Goal: Task Accomplishment & Management: Complete application form

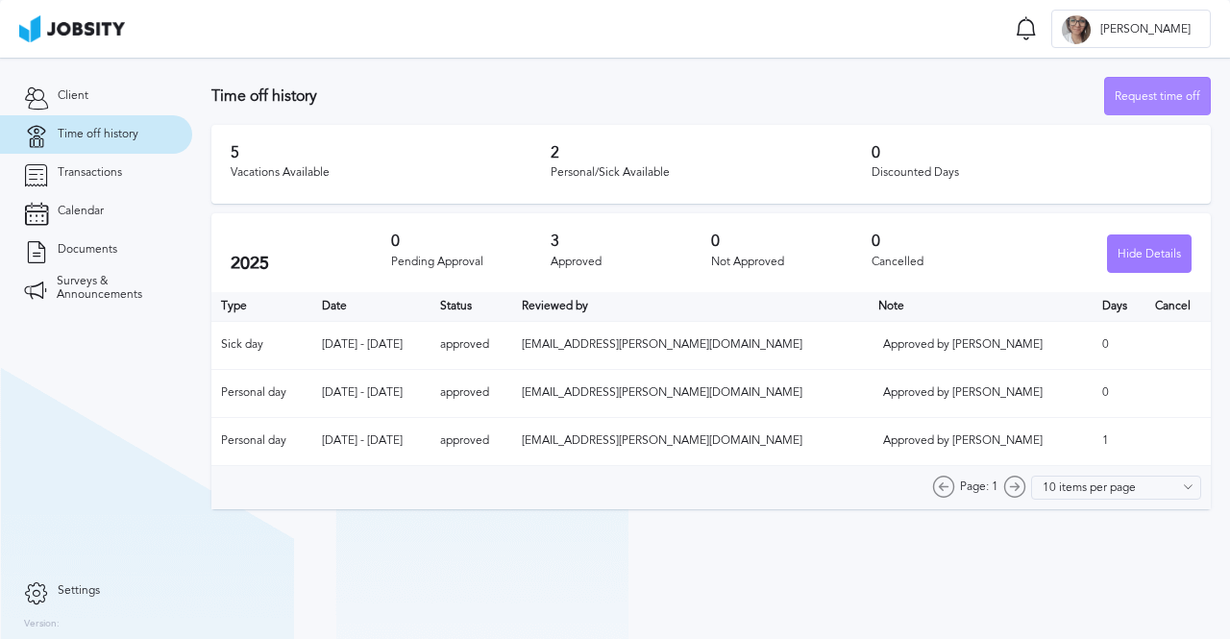
click at [1159, 106] on div "Request time off" at bounding box center [1157, 97] width 105 height 38
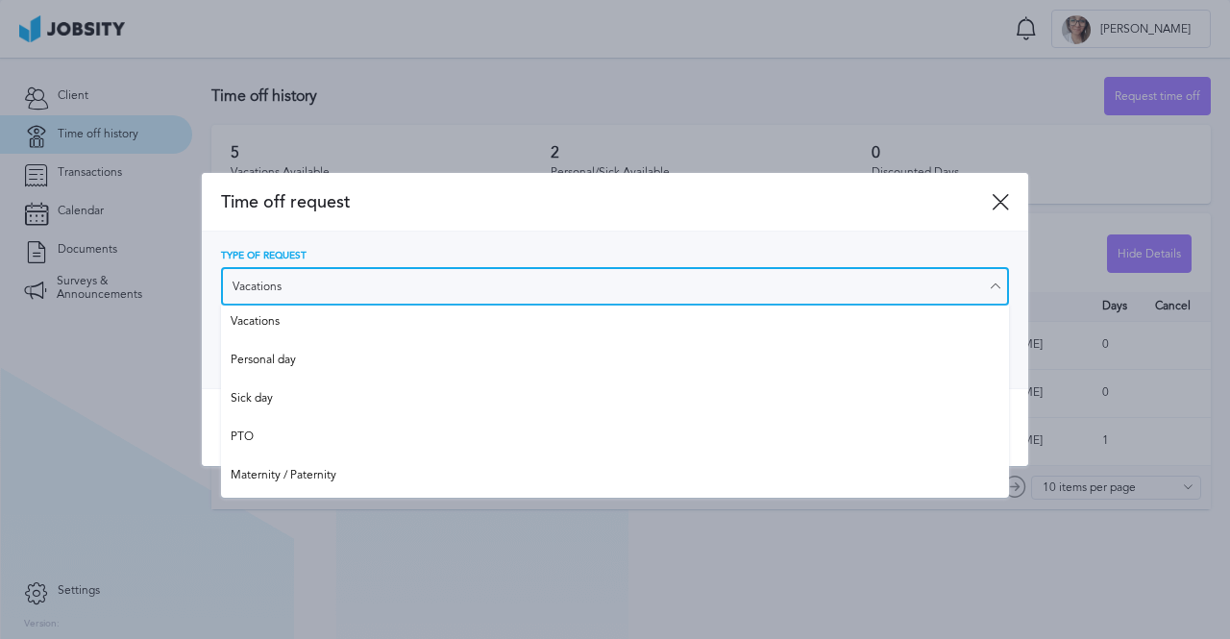
click at [379, 282] on input "Vacations" at bounding box center [615, 286] width 788 height 38
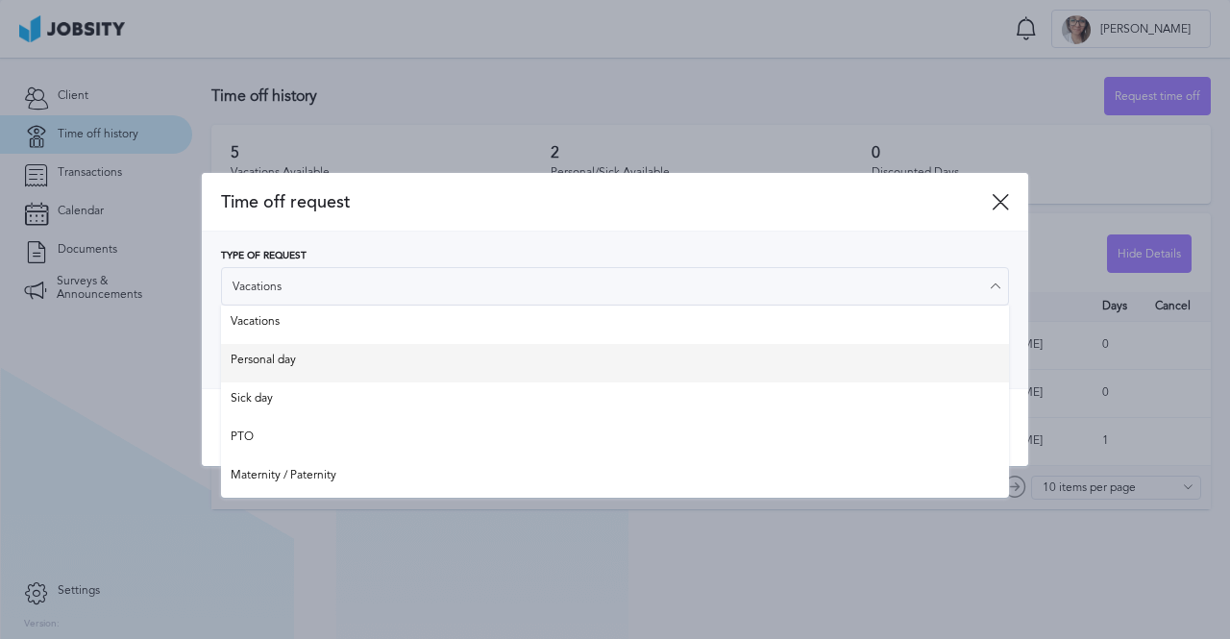
type input "Personal day"
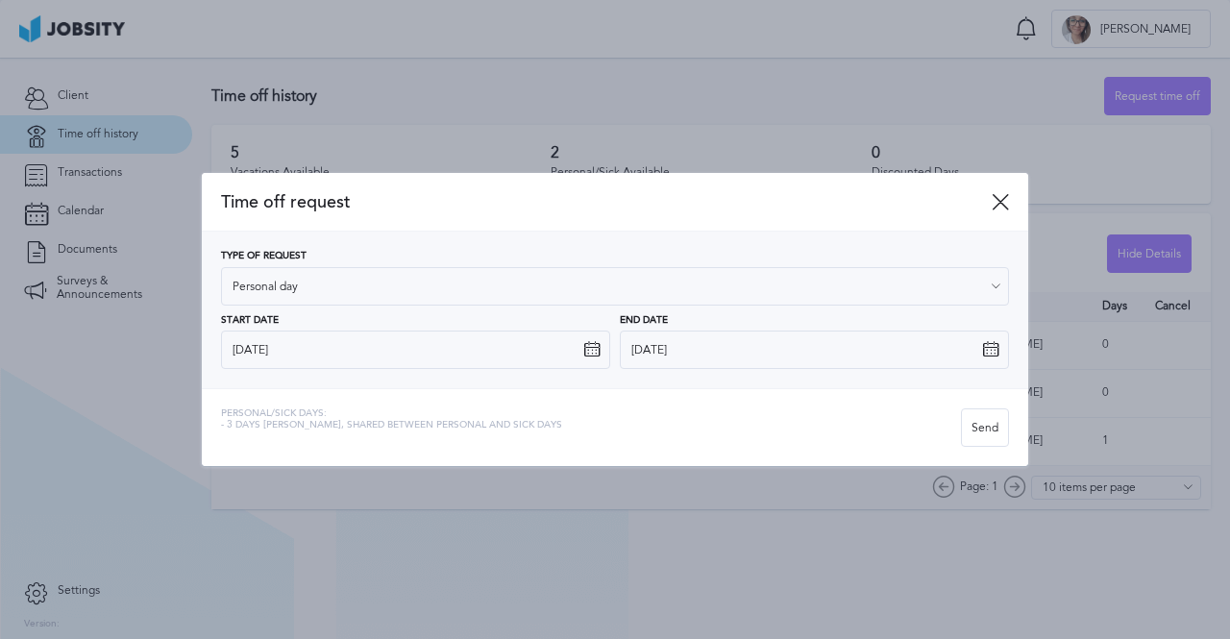
click at [369, 351] on div "Type of Request Personal day Vacations Personal day Sick day PTO Maternity / Pa…" at bounding box center [615, 310] width 788 height 118
click at [583, 349] on icon at bounding box center [591, 349] width 17 height 17
click at [592, 351] on icon at bounding box center [591, 349] width 17 height 17
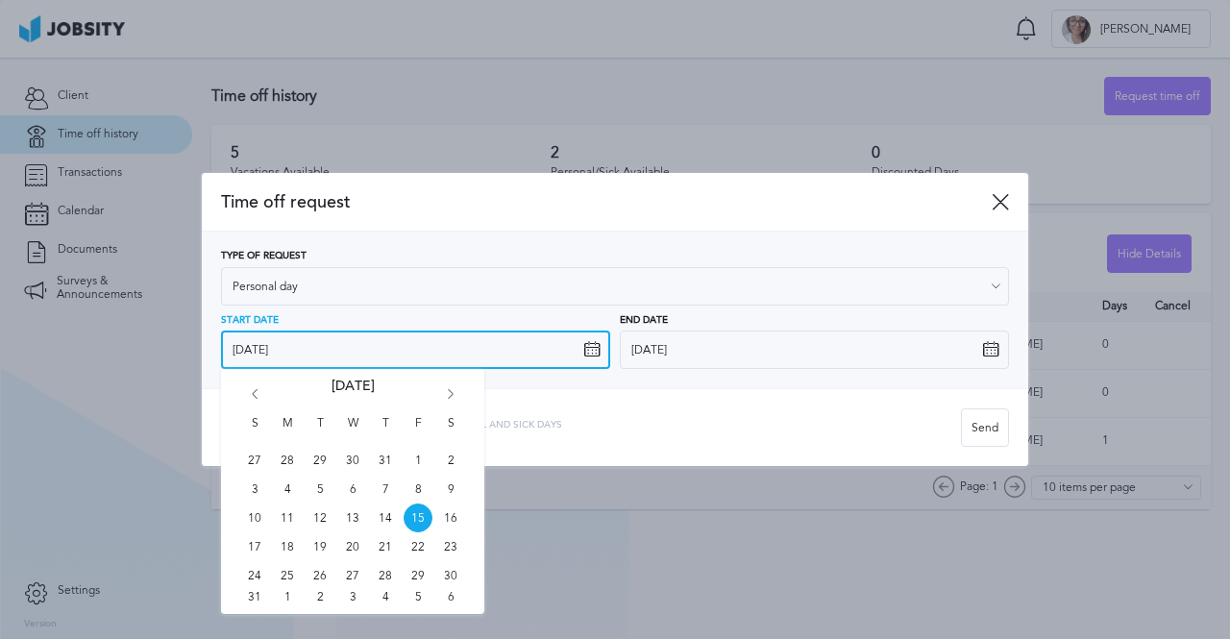
click at [260, 360] on input "[DATE]" at bounding box center [415, 350] width 389 height 38
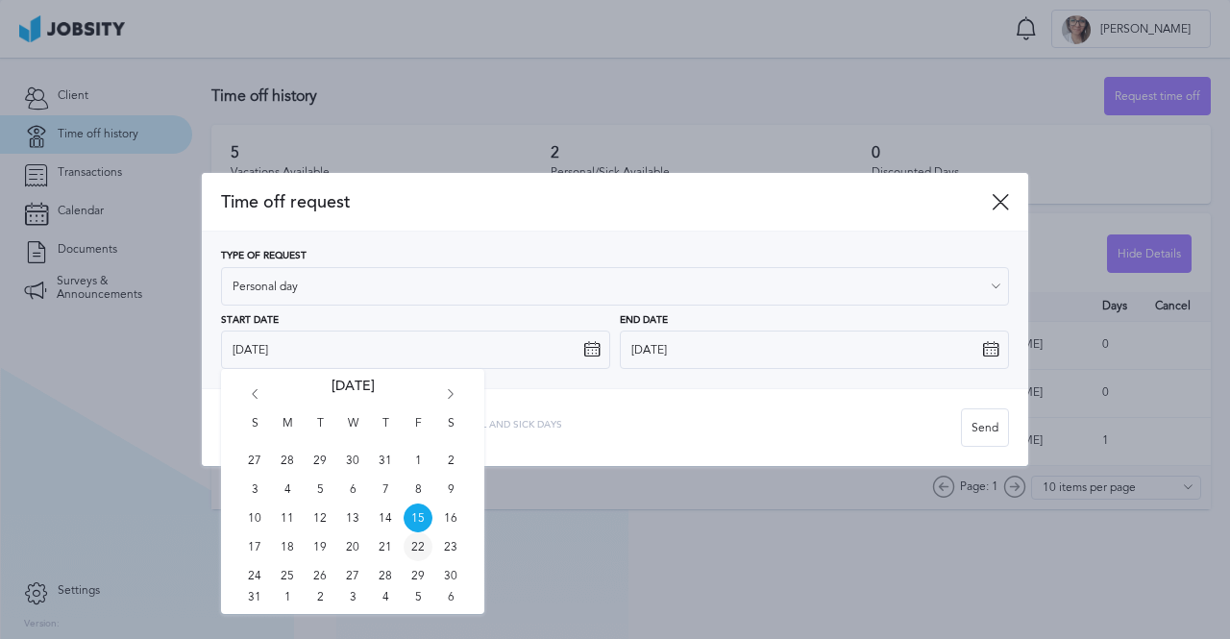
click at [410, 549] on span "22" at bounding box center [418, 546] width 29 height 29
type input "[DATE]"
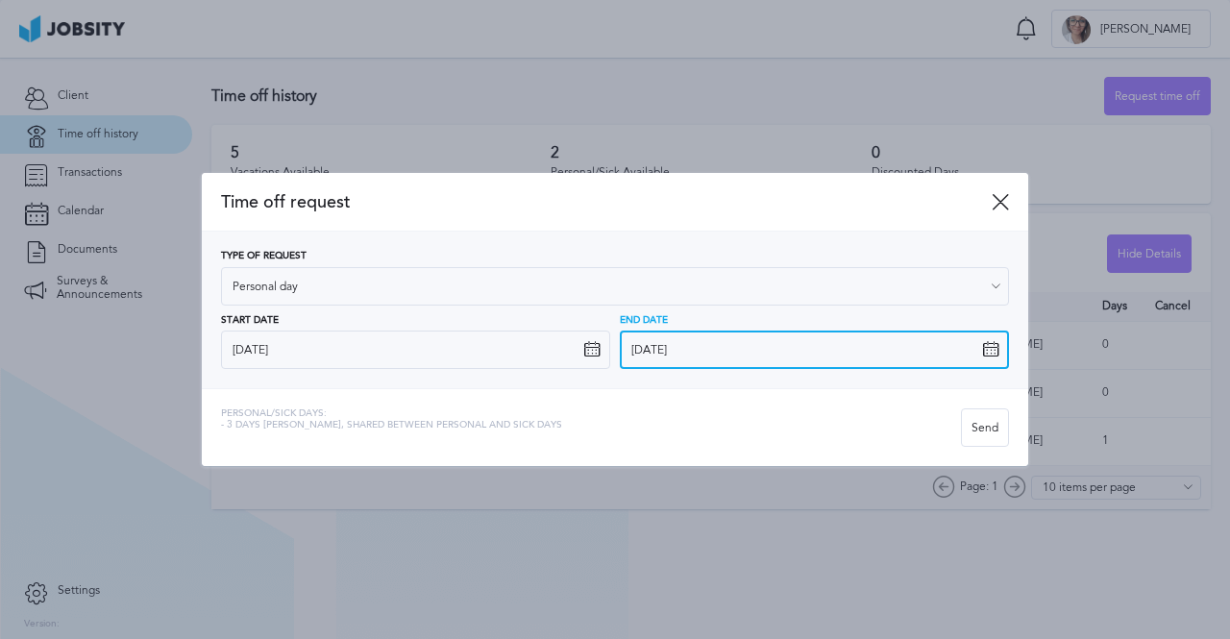
click at [669, 350] on input "[DATE]" at bounding box center [814, 350] width 389 height 38
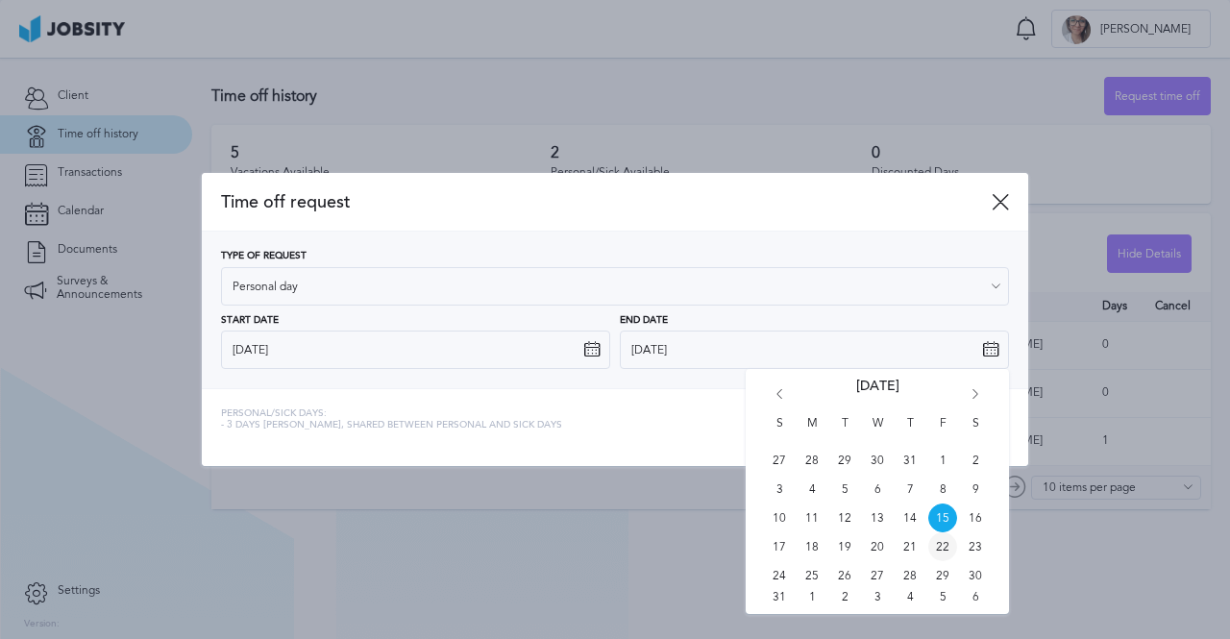
click at [943, 545] on span "22" at bounding box center [942, 546] width 29 height 29
type input "[DATE]"
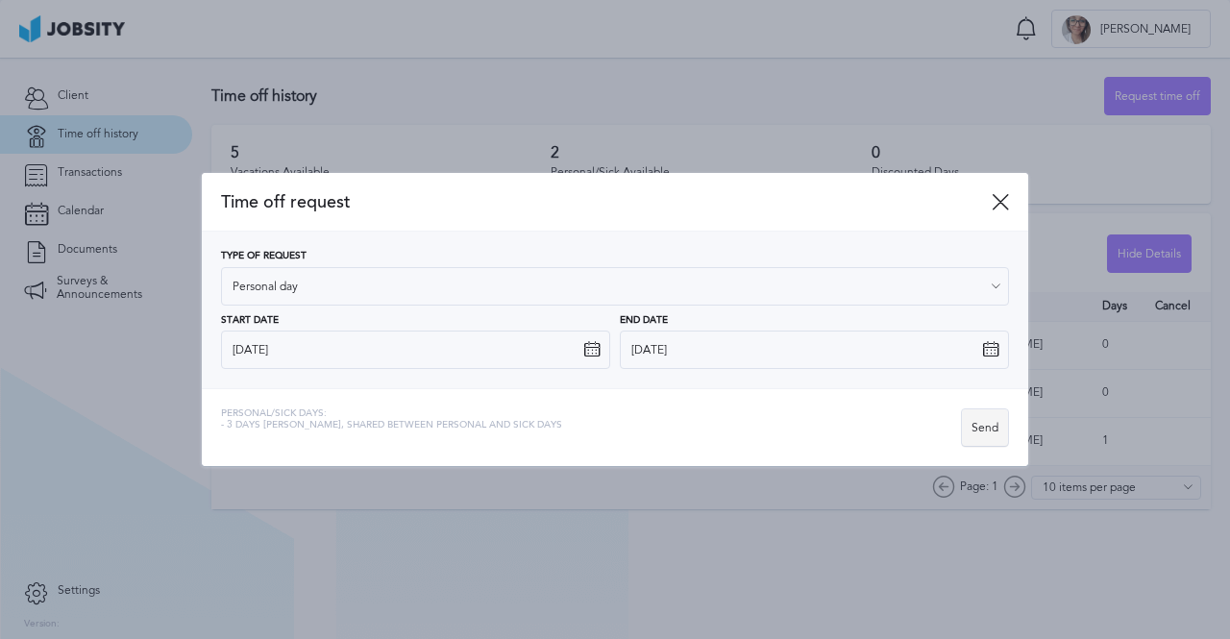
click at [983, 438] on div "Send" at bounding box center [985, 428] width 46 height 38
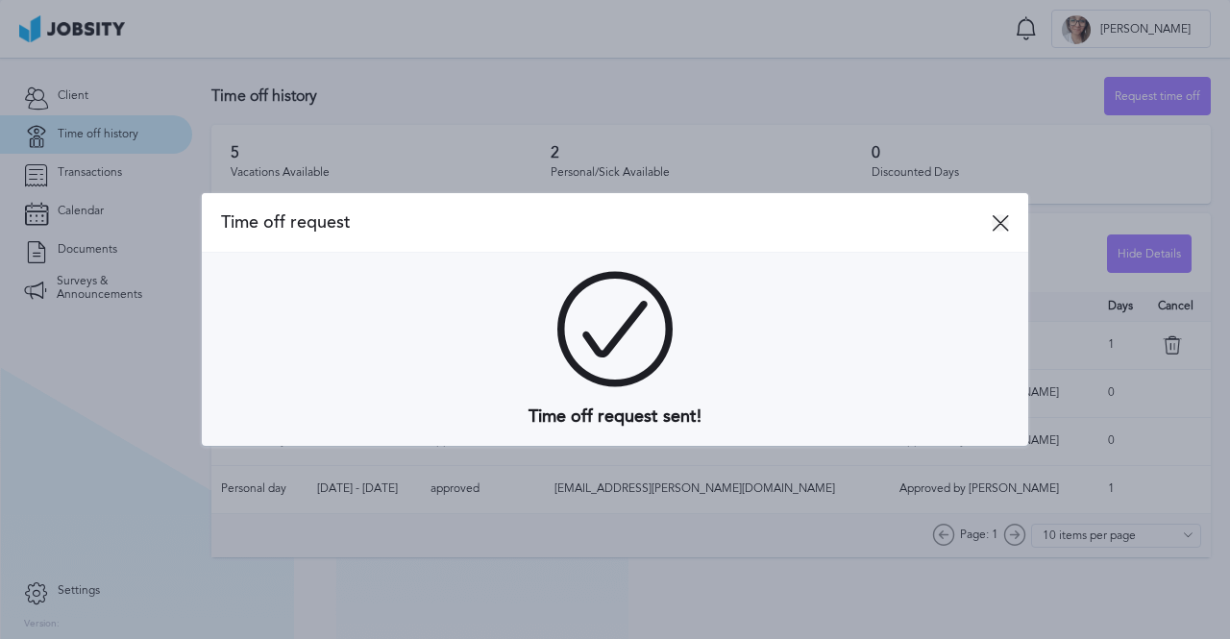
click at [1002, 221] on icon at bounding box center [1000, 222] width 17 height 17
